Goal: Check status: Check status

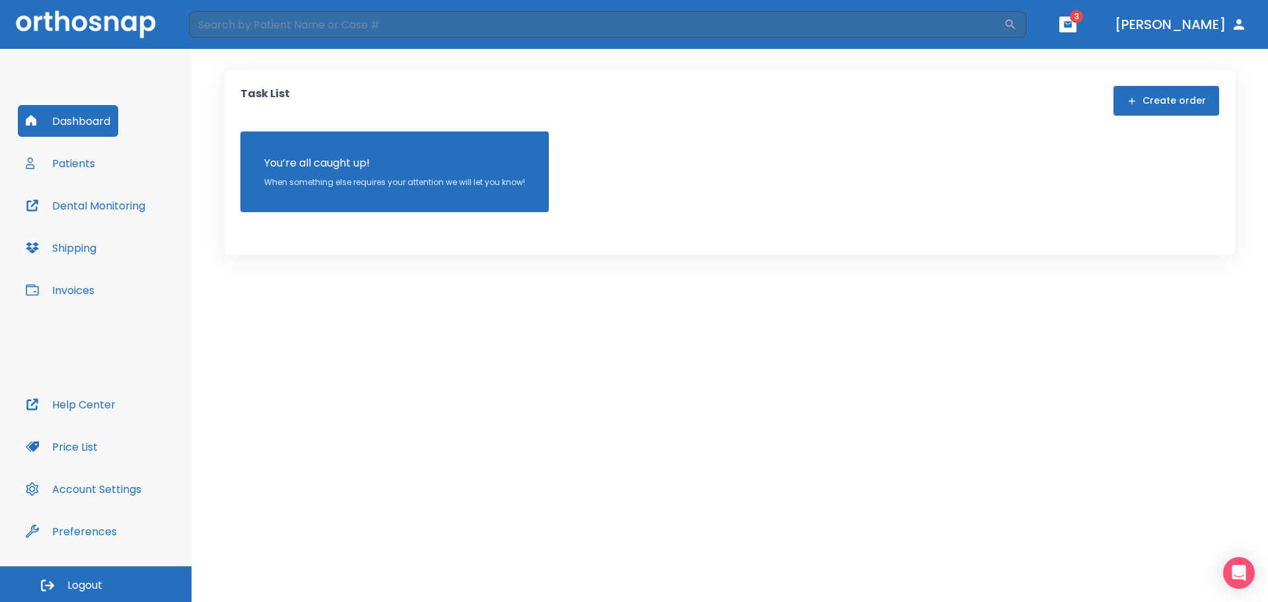
click at [80, 159] on button "Patients" at bounding box center [60, 163] width 85 height 32
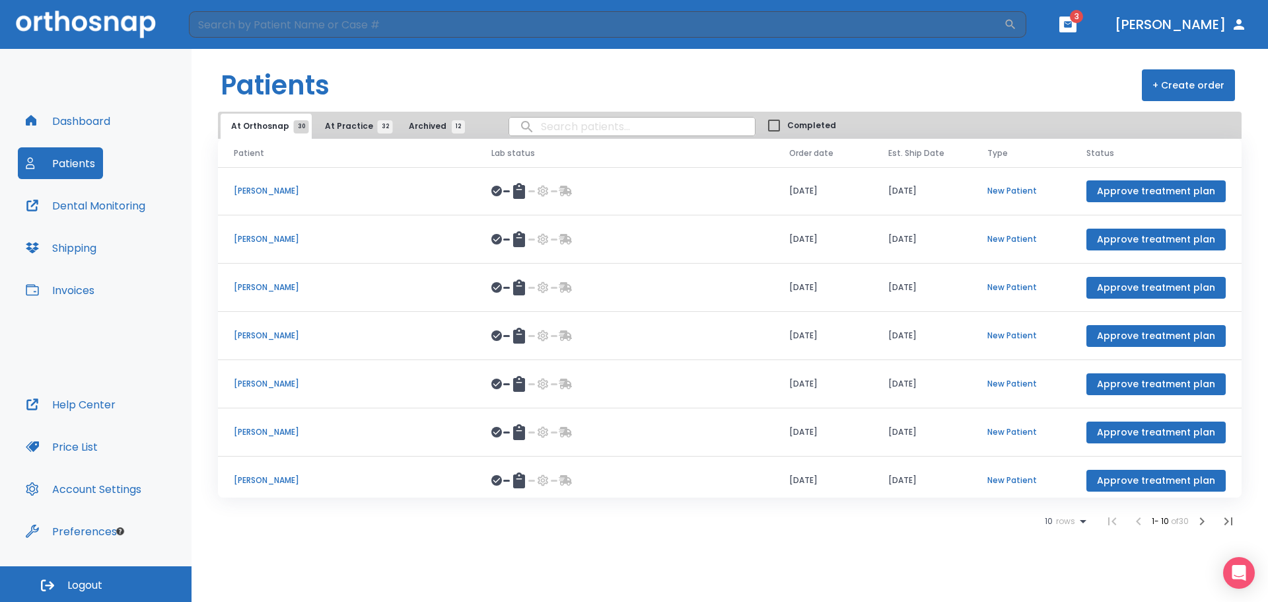
click at [591, 124] on input "search" at bounding box center [632, 127] width 246 height 26
type input "[PERSON_NAME]"
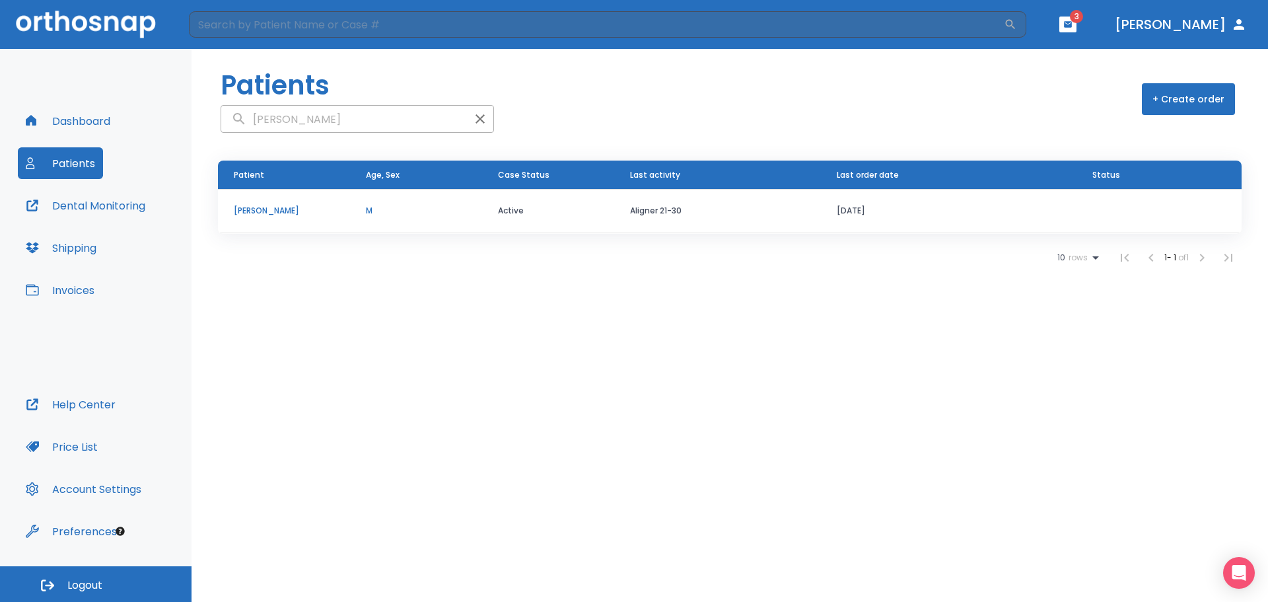
click at [303, 212] on p "[PERSON_NAME]" at bounding box center [284, 211] width 100 height 12
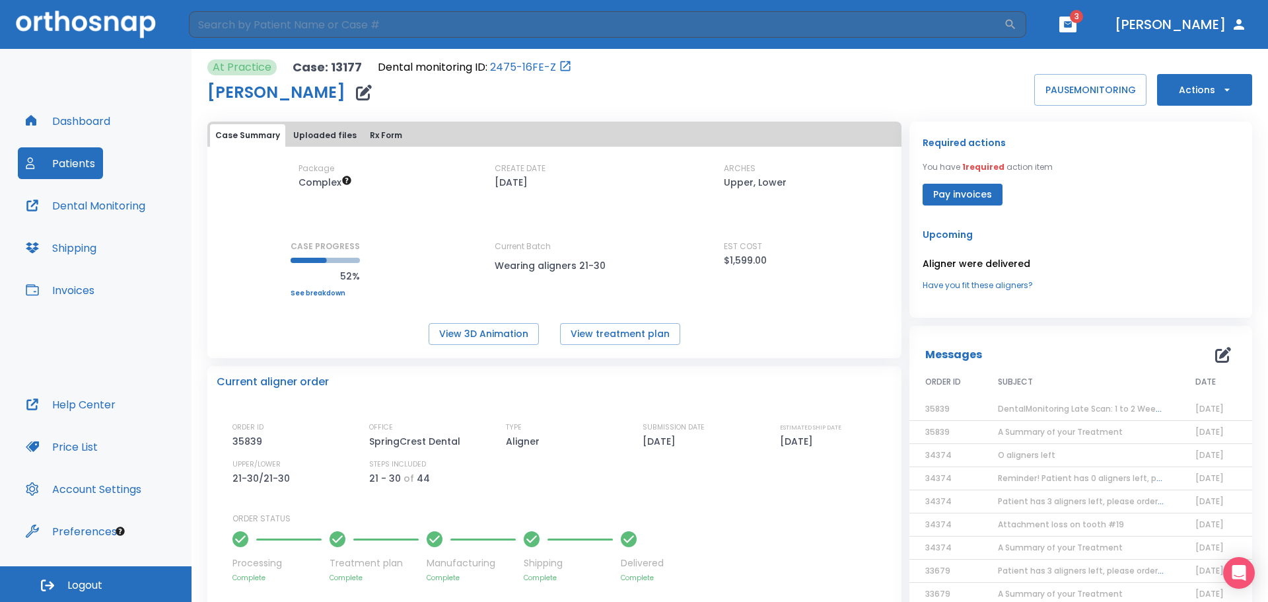
click at [57, 161] on button "Patients" at bounding box center [60, 163] width 85 height 32
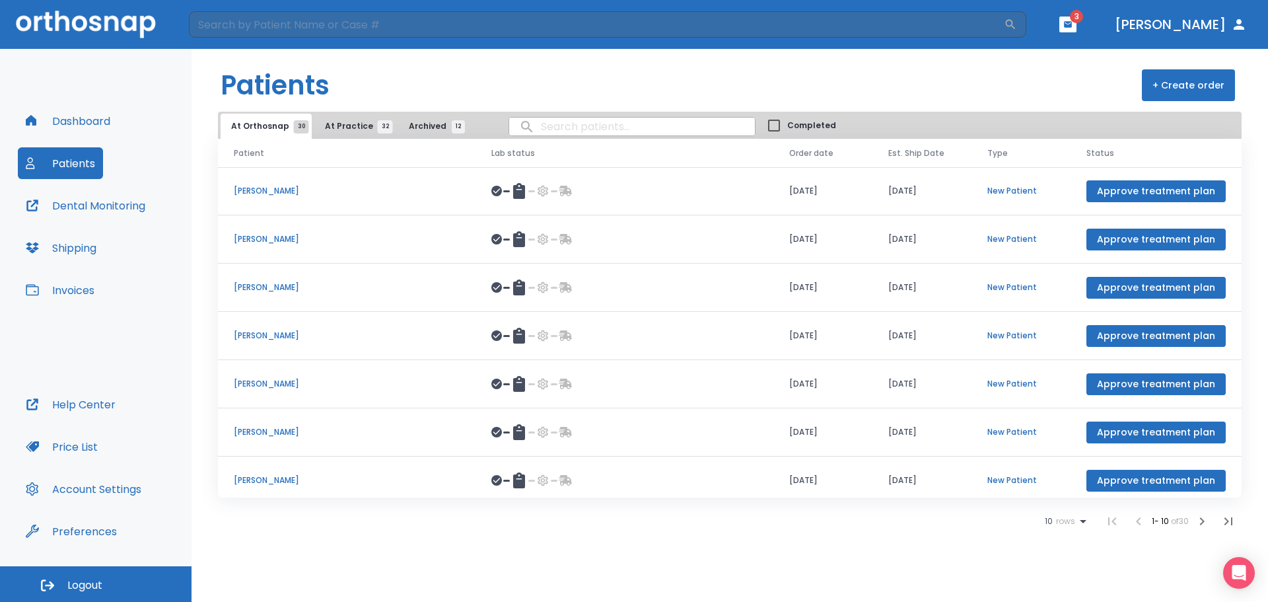
click at [555, 129] on input "search" at bounding box center [632, 127] width 246 height 26
type input "[PERSON_NAME]"
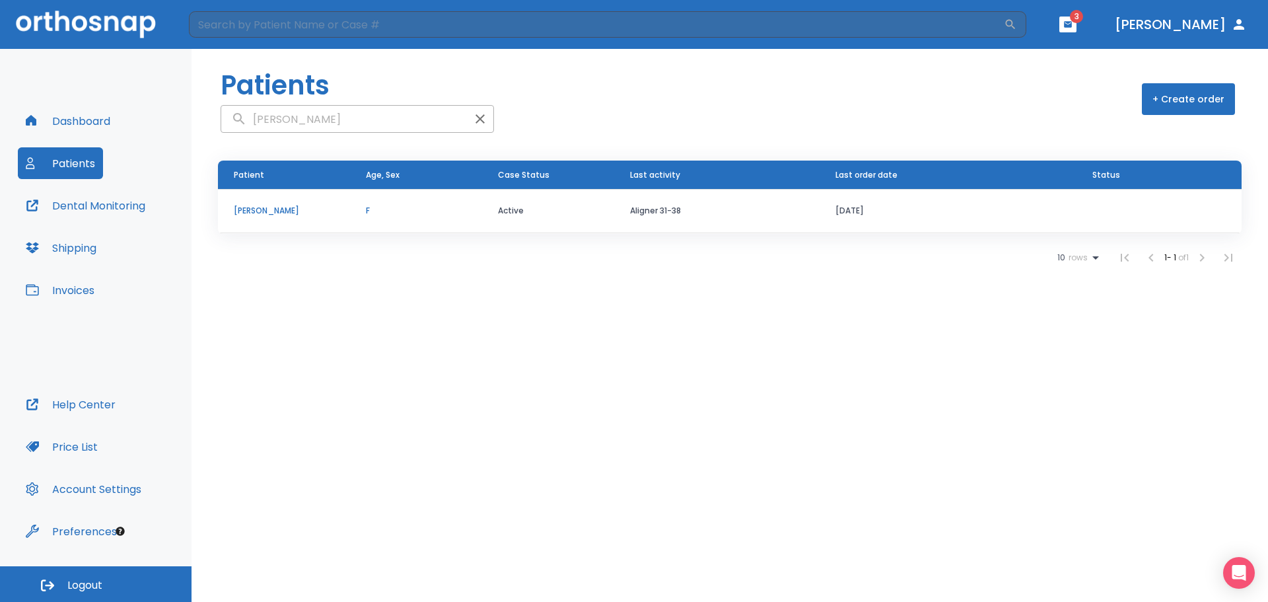
click at [262, 210] on p "[PERSON_NAME]" at bounding box center [284, 211] width 100 height 12
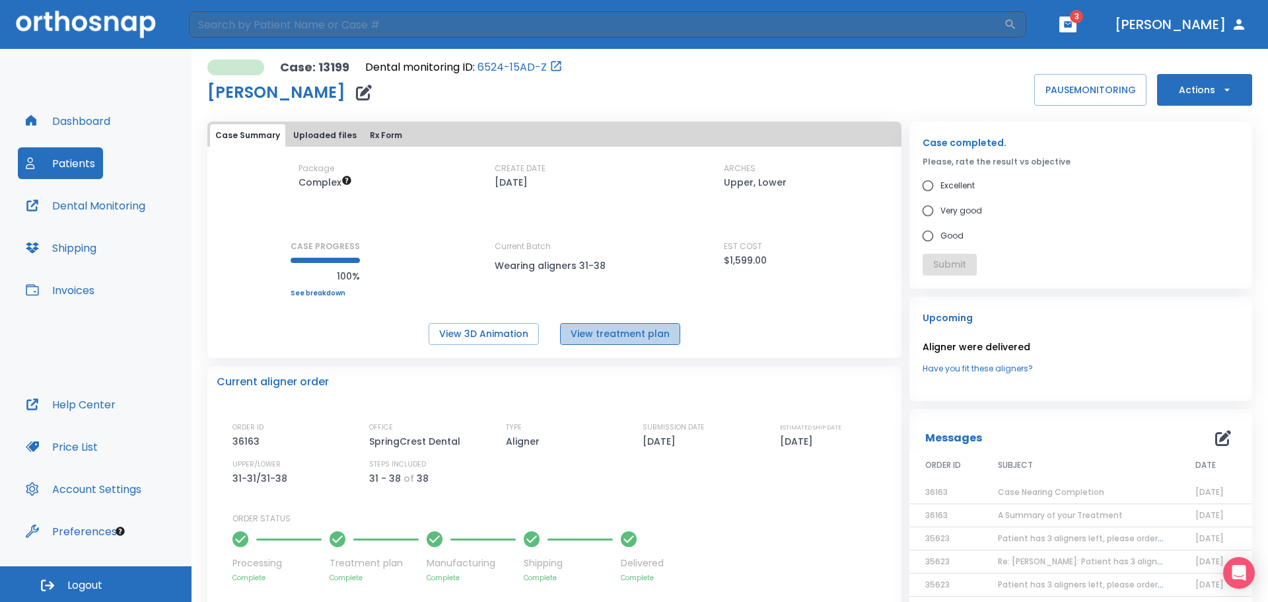
click at [622, 331] on button "View treatment plan" at bounding box center [620, 334] width 120 height 22
click at [489, 334] on button "View 3D Animation" at bounding box center [484, 334] width 110 height 22
click at [509, 70] on link "6524-15AD-Z" at bounding box center [512, 67] width 69 height 16
click at [998, 488] on span "Case Nearing Completion" at bounding box center [1051, 491] width 106 height 11
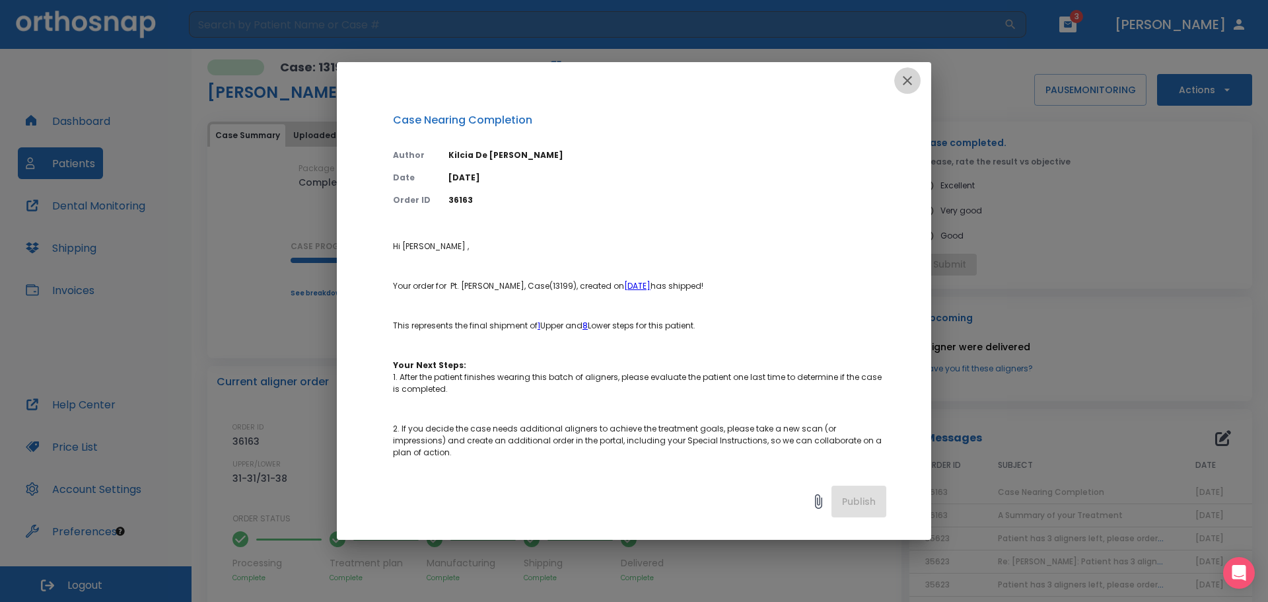
click at [907, 81] on icon "button" at bounding box center [907, 80] width 9 height 9
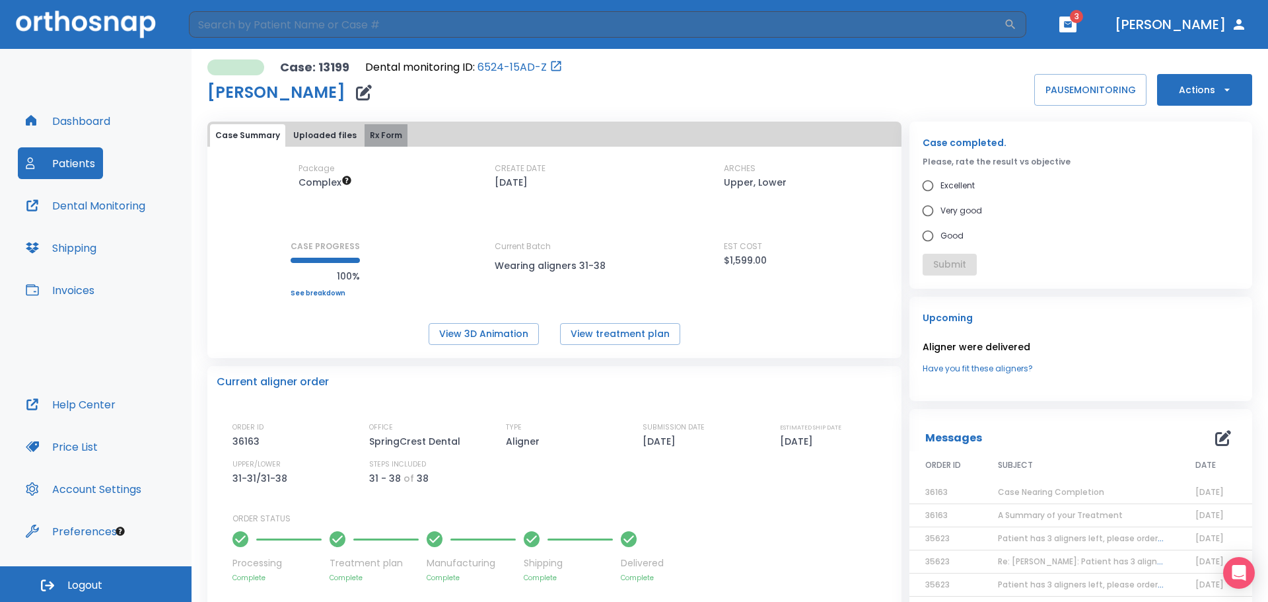
click at [380, 135] on button "Rx Form" at bounding box center [386, 135] width 43 height 22
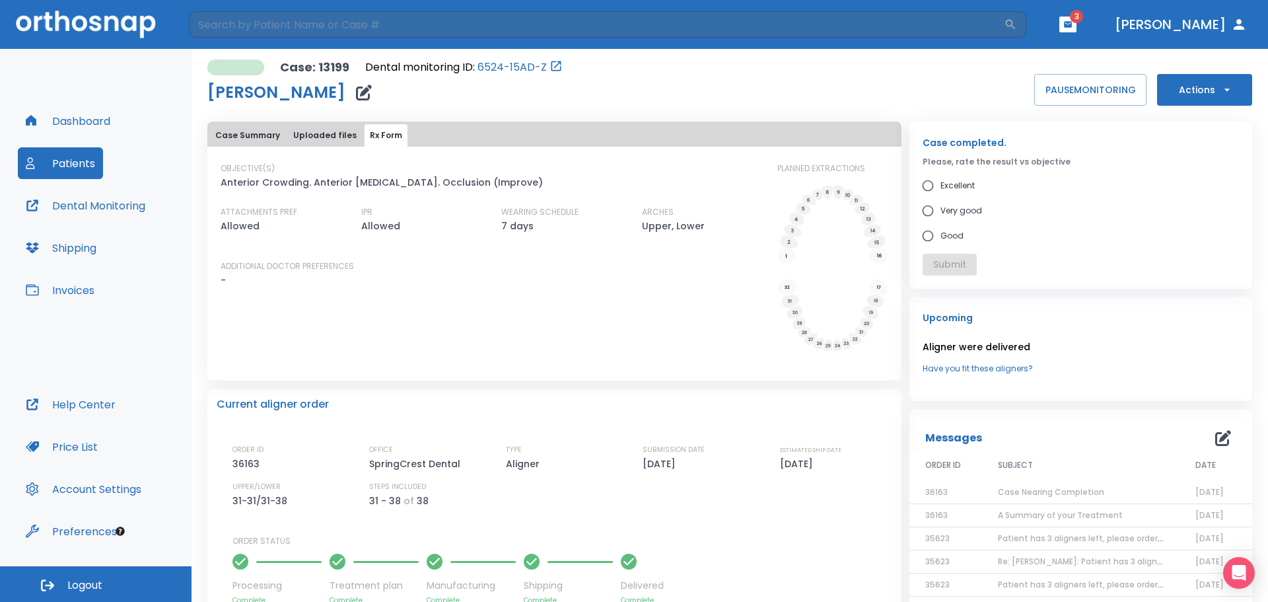
click at [226, 132] on button "Case Summary" at bounding box center [247, 135] width 75 height 22
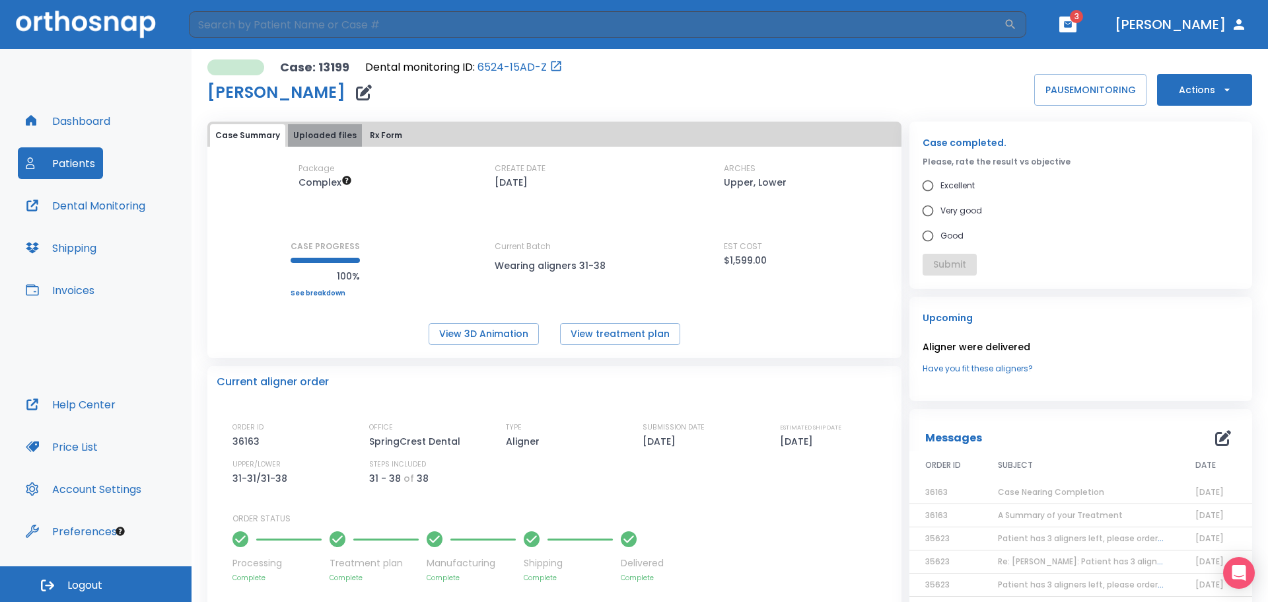
click at [326, 133] on button "Uploaded files" at bounding box center [325, 135] width 74 height 22
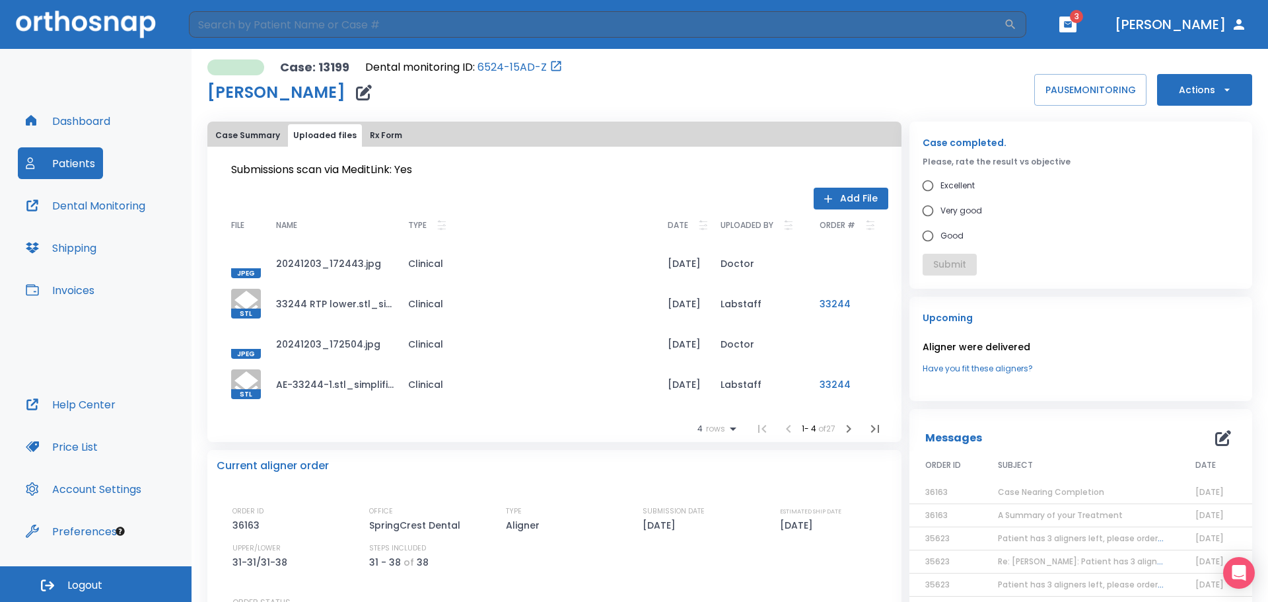
click at [245, 258] on div at bounding box center [246, 263] width 30 height 30
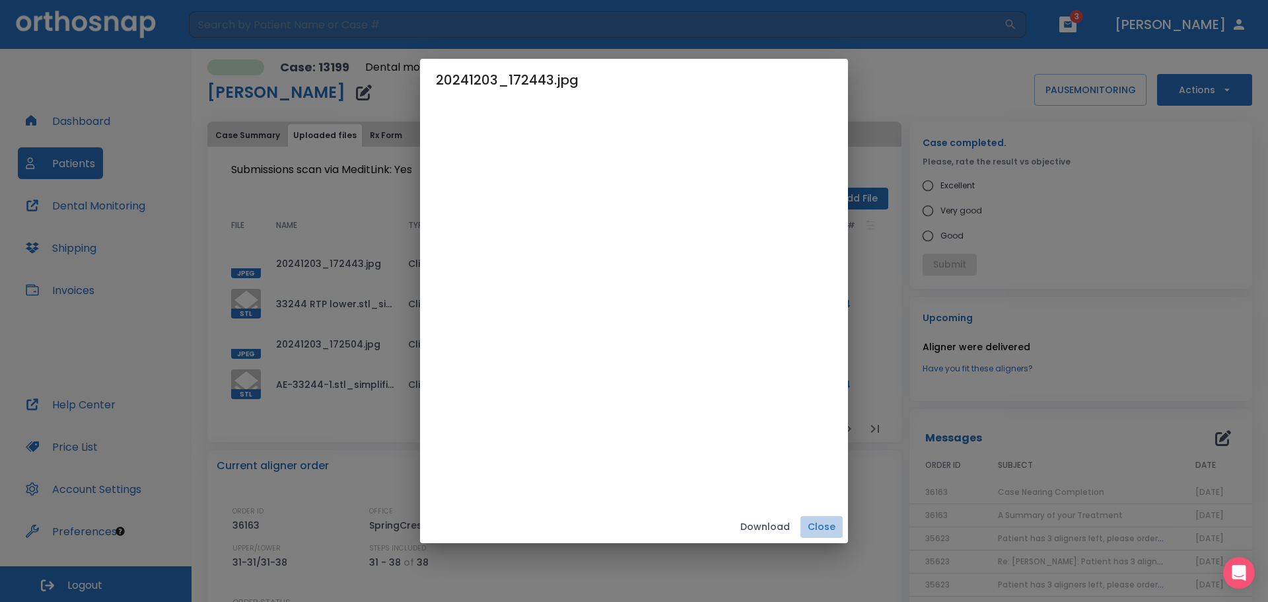
click at [822, 526] on button "Close" at bounding box center [822, 527] width 42 height 22
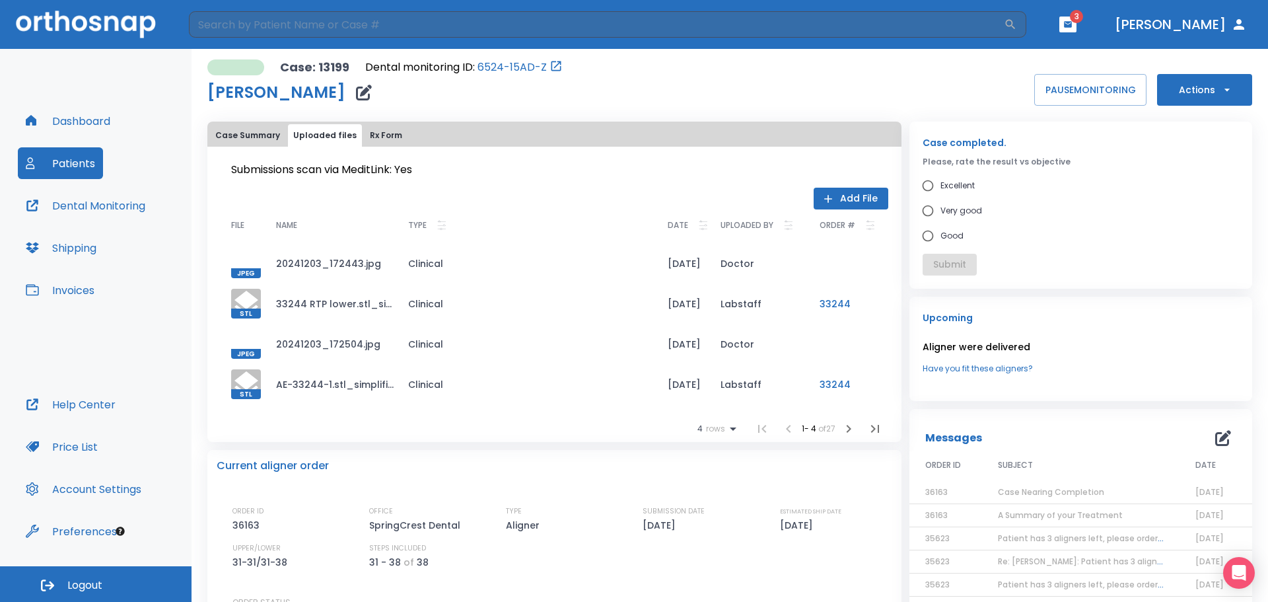
click at [77, 157] on button "Patients" at bounding box center [60, 163] width 85 height 32
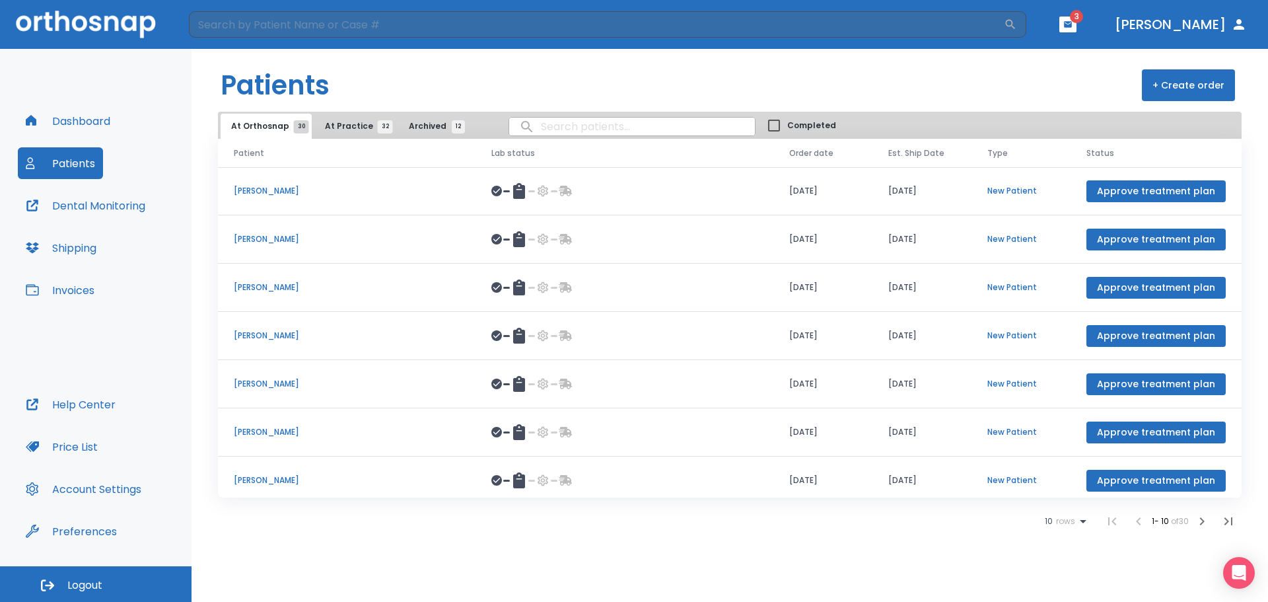
click at [556, 123] on input "search" at bounding box center [632, 127] width 246 height 26
type input "jerry jenkins"
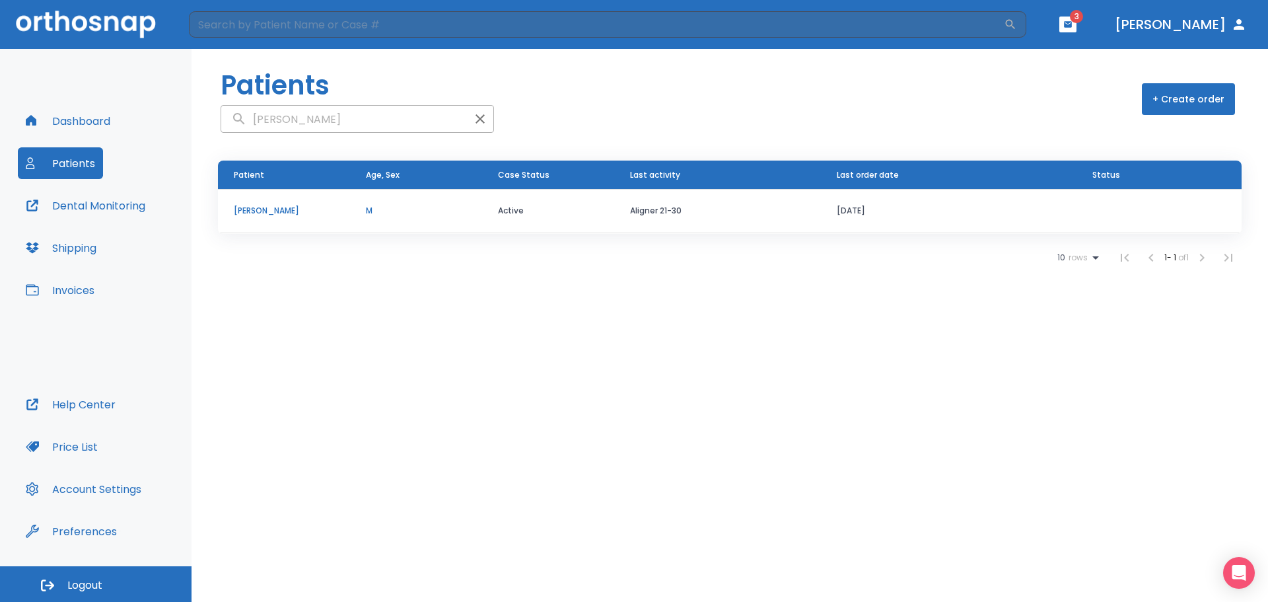
click at [671, 218] on td "Aligner 21-30" at bounding box center [717, 211] width 207 height 44
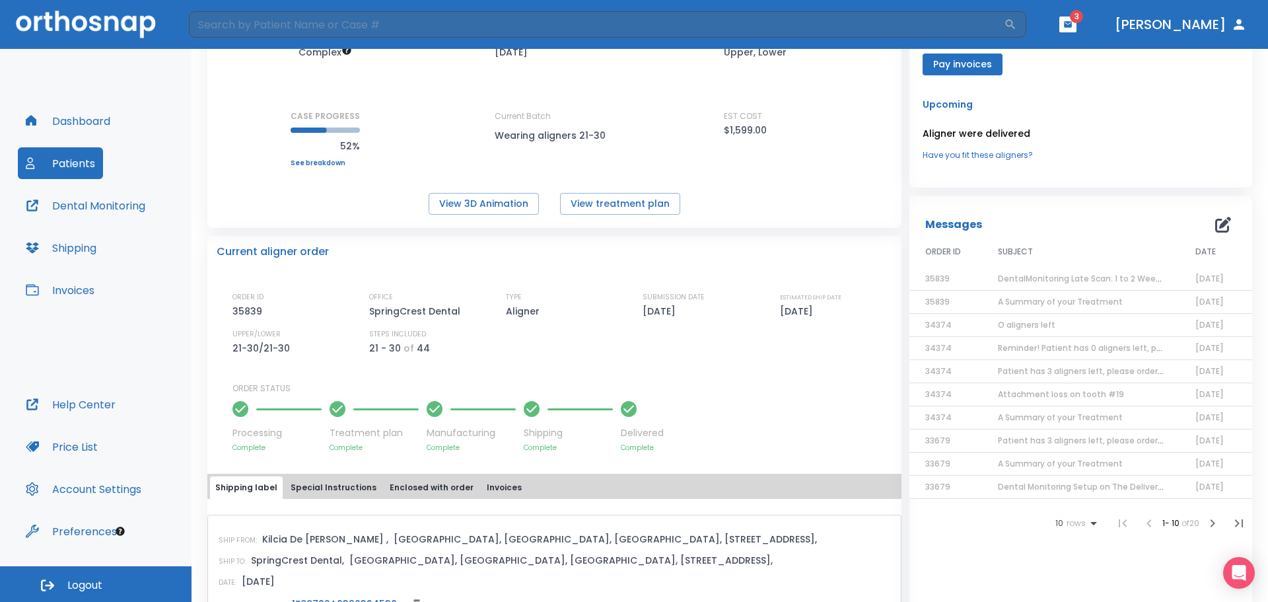
scroll to position [131, 0]
click at [1033, 307] on td "A Summary of your Treatment" at bounding box center [1081, 301] width 198 height 23
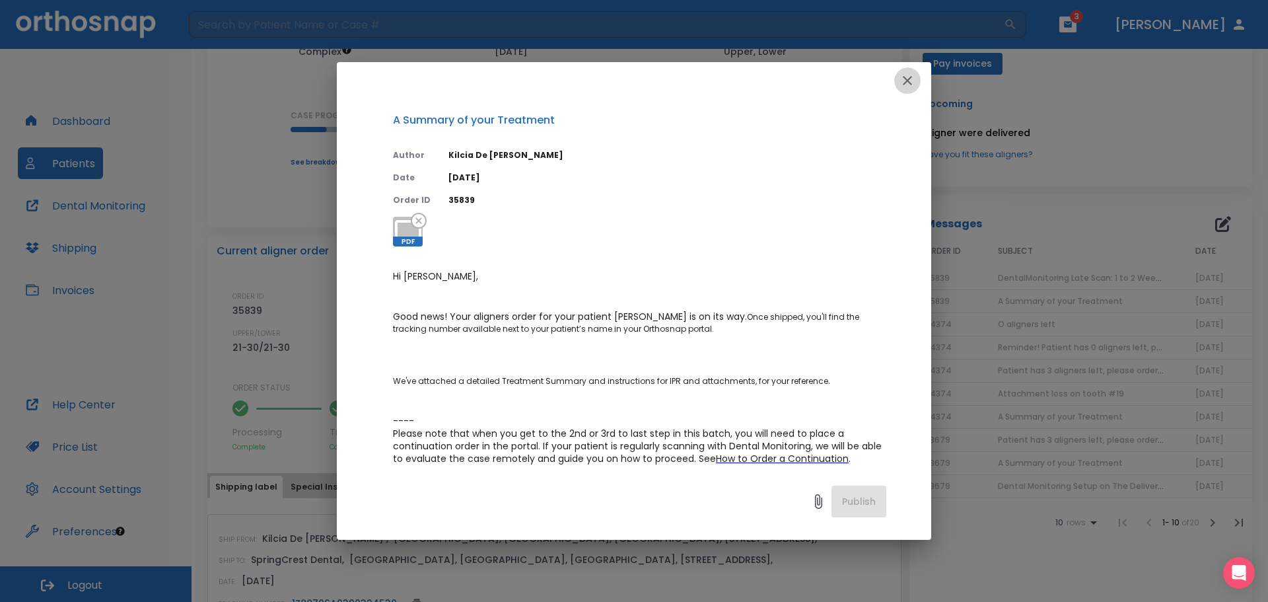
click at [900, 76] on icon "button" at bounding box center [908, 81] width 16 height 16
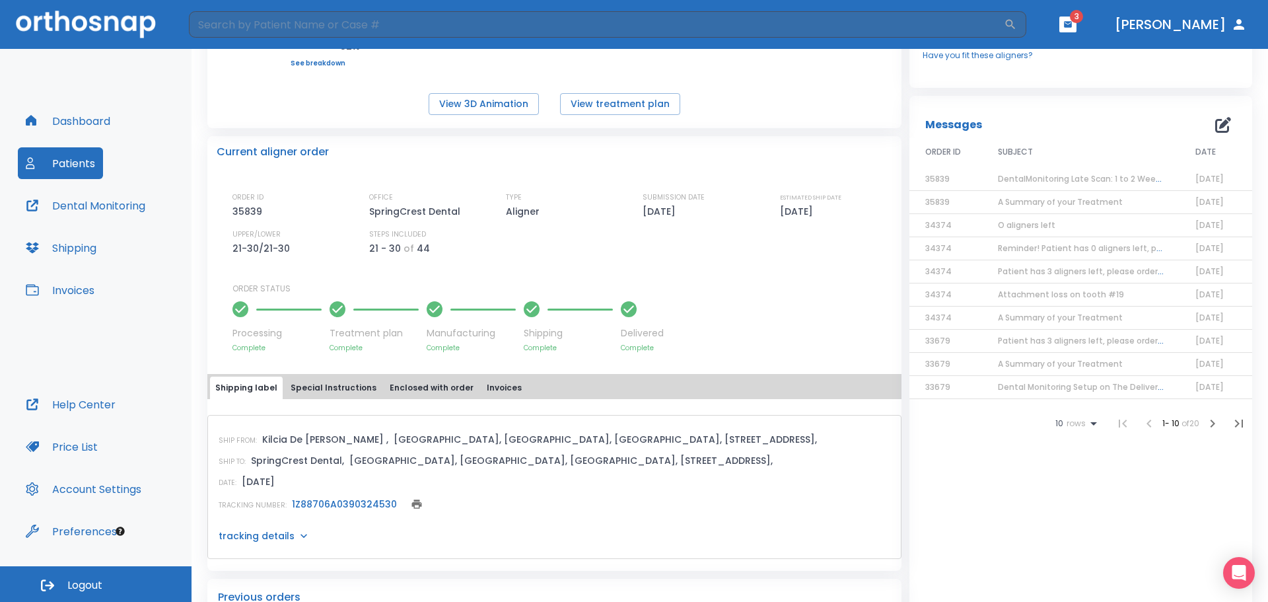
scroll to position [231, 0]
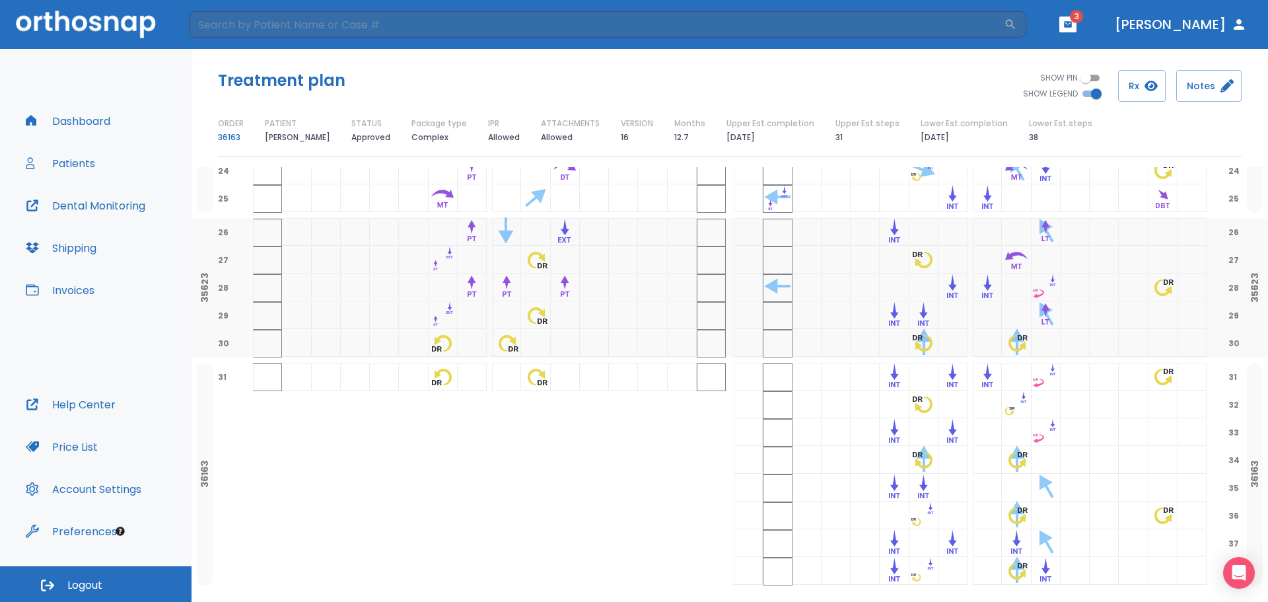
scroll to position [853, 0]
